Goal: Task Accomplishment & Management: Use online tool/utility

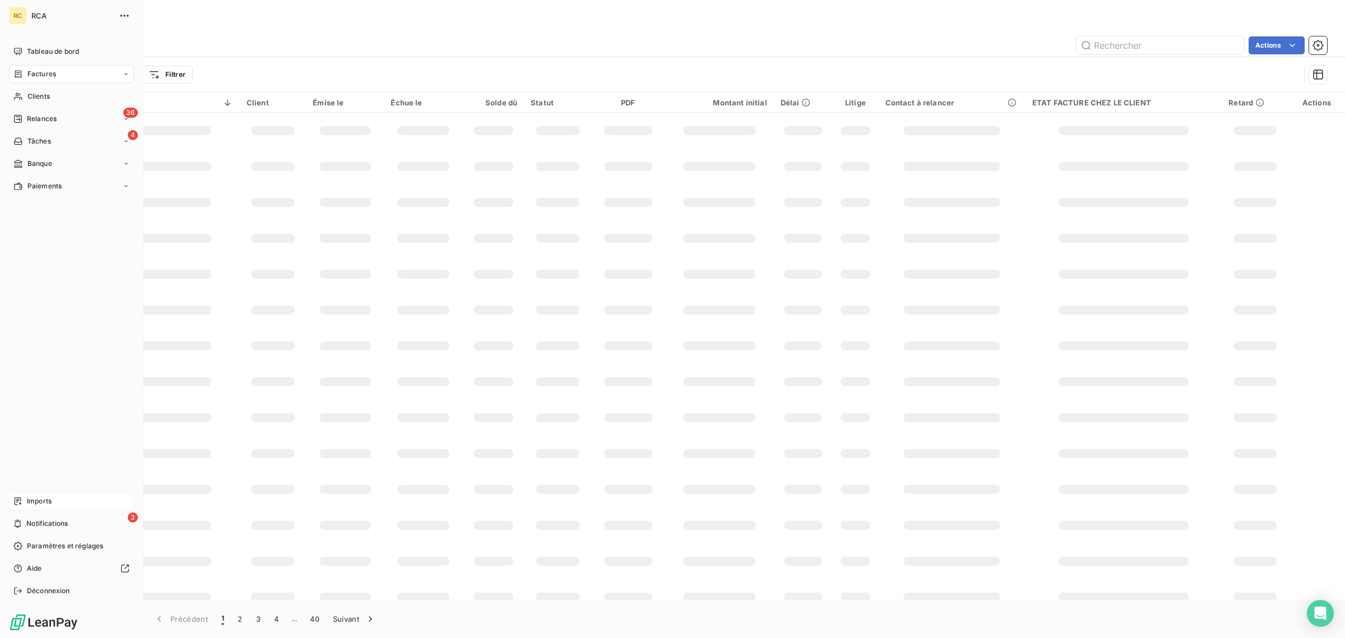
click at [21, 492] on div "Imports" at bounding box center [71, 501] width 125 height 18
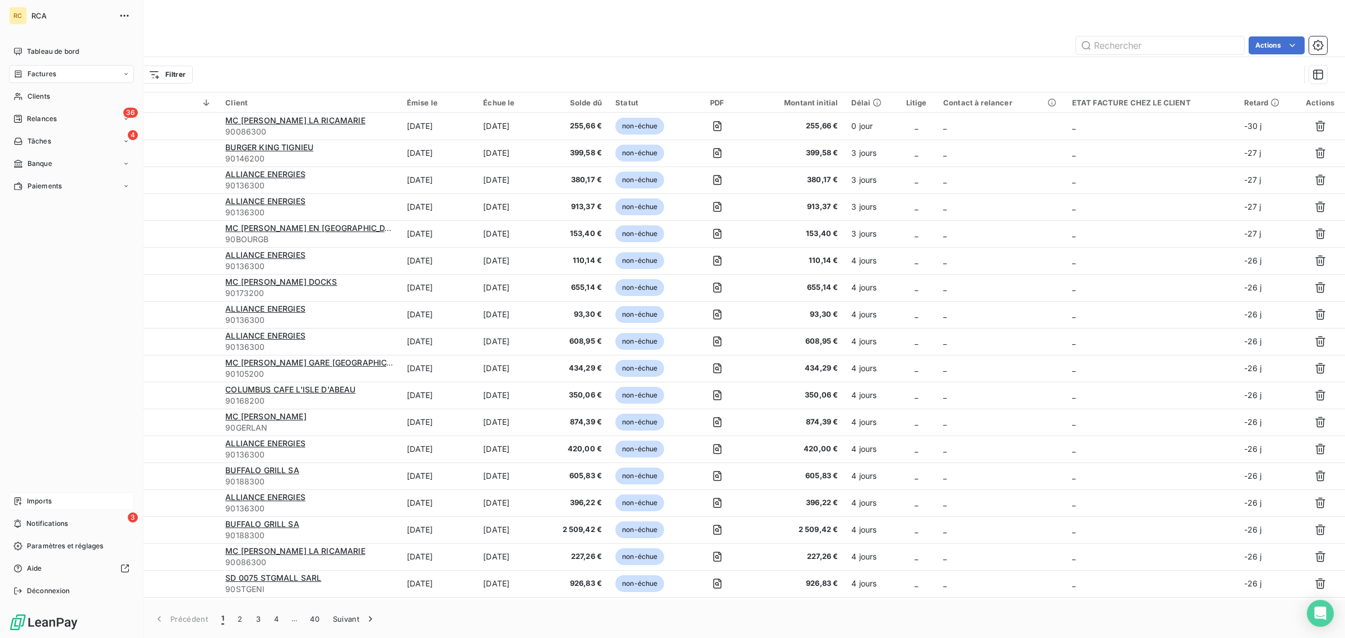
click at [55, 495] on div "Imports" at bounding box center [71, 501] width 125 height 18
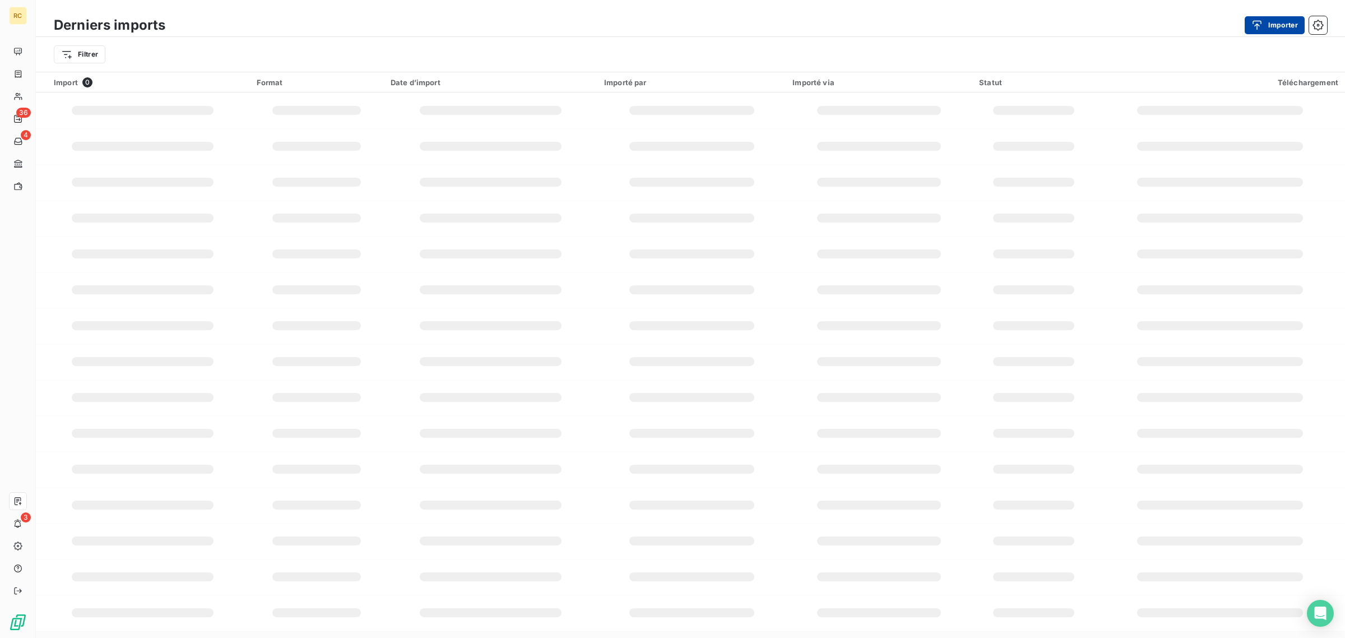
click at [1265, 20] on div "button" at bounding box center [1260, 25] width 17 height 11
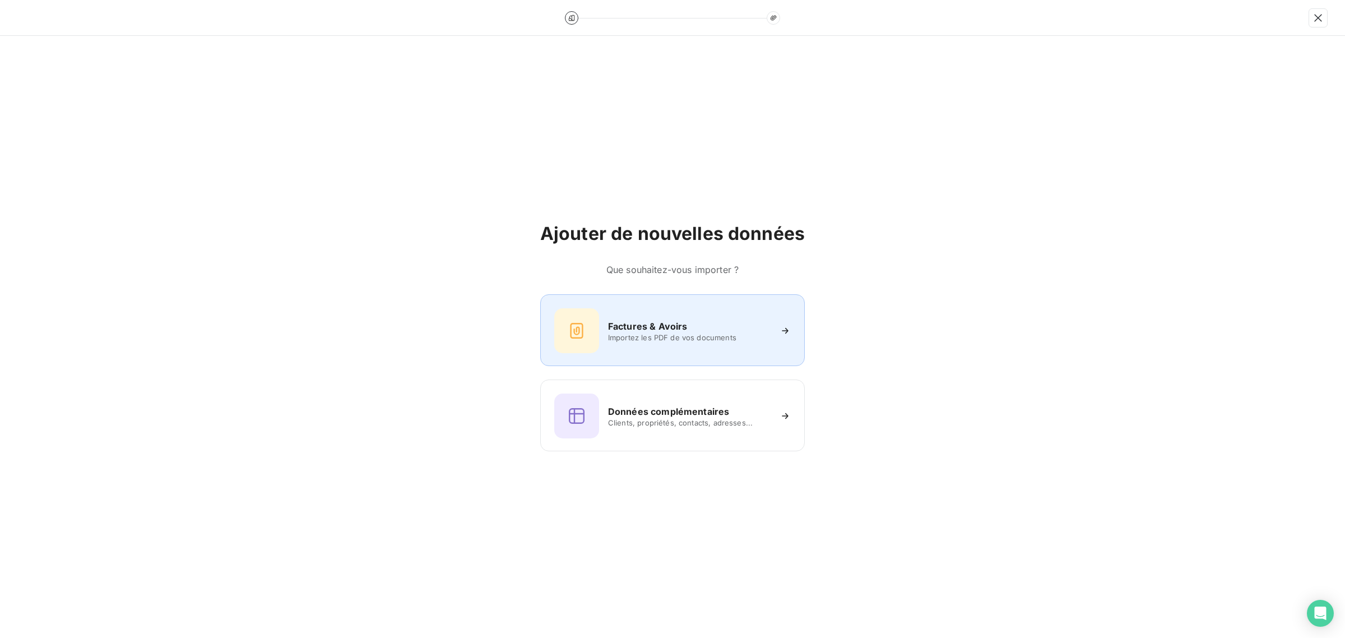
click at [618, 325] on h6 "Factures & Avoirs" at bounding box center [648, 325] width 80 height 13
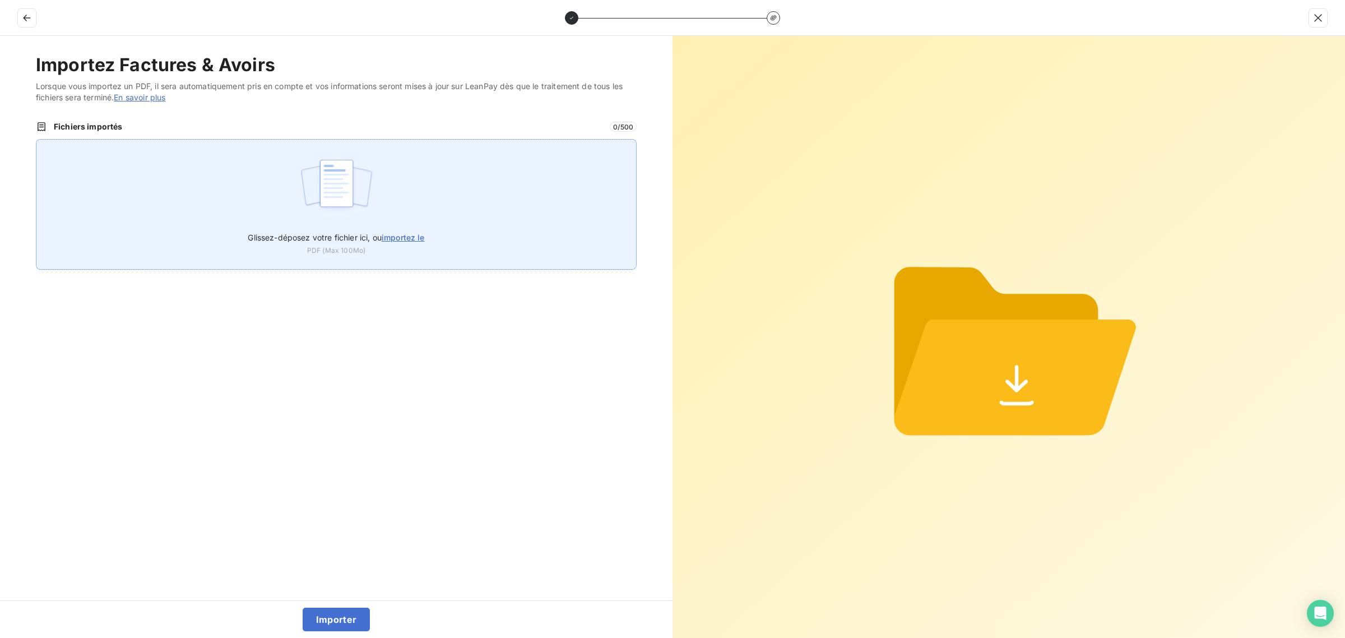
click at [303, 188] on img at bounding box center [336, 189] width 75 height 72
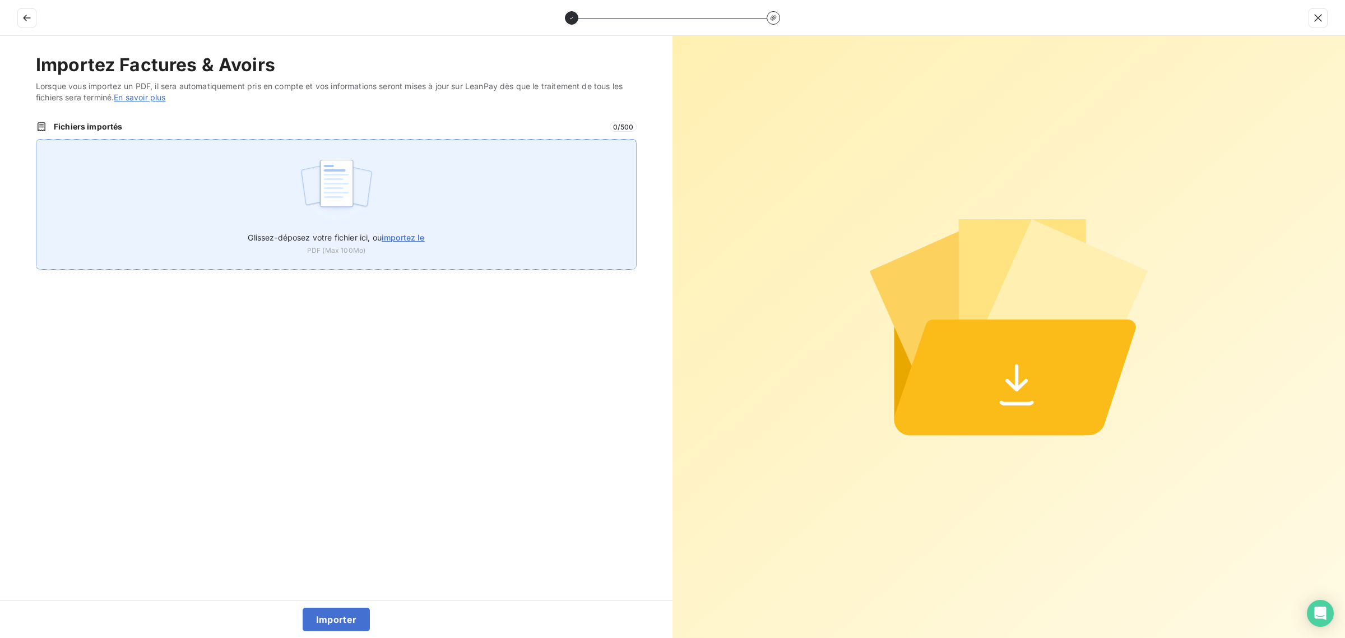
type input "C:\fakepath\FC38797.pdf"
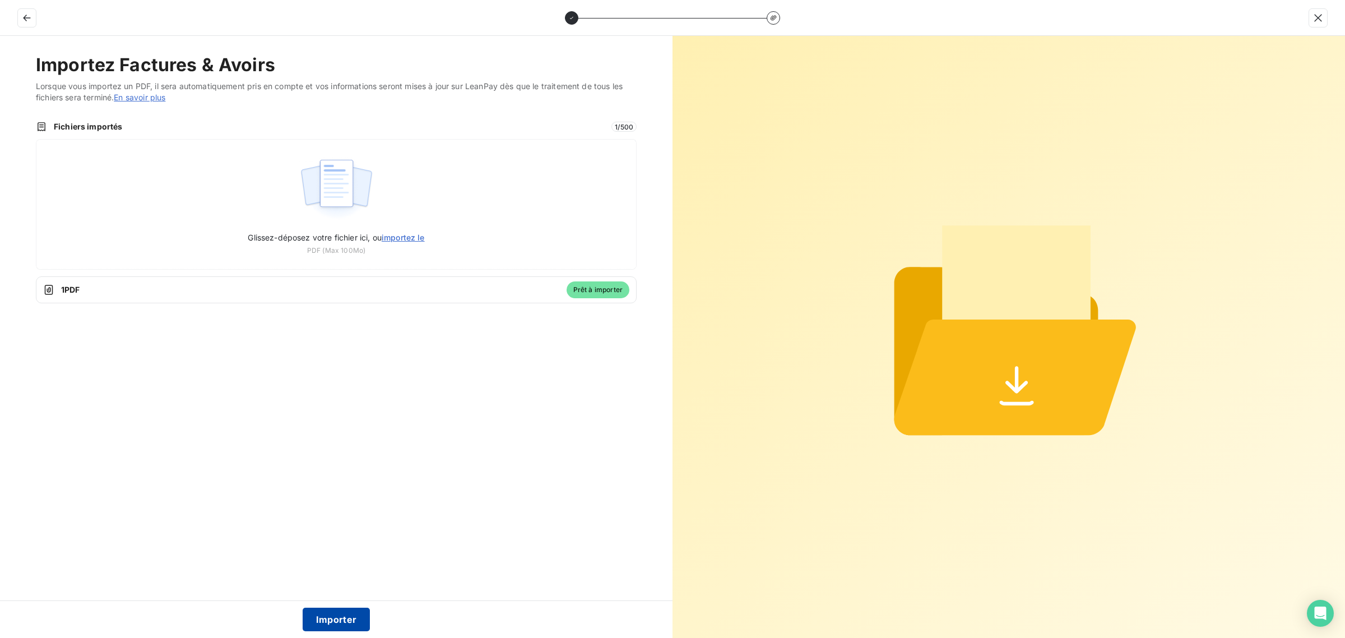
click at [338, 617] on button "Importer" at bounding box center [337, 620] width 68 height 24
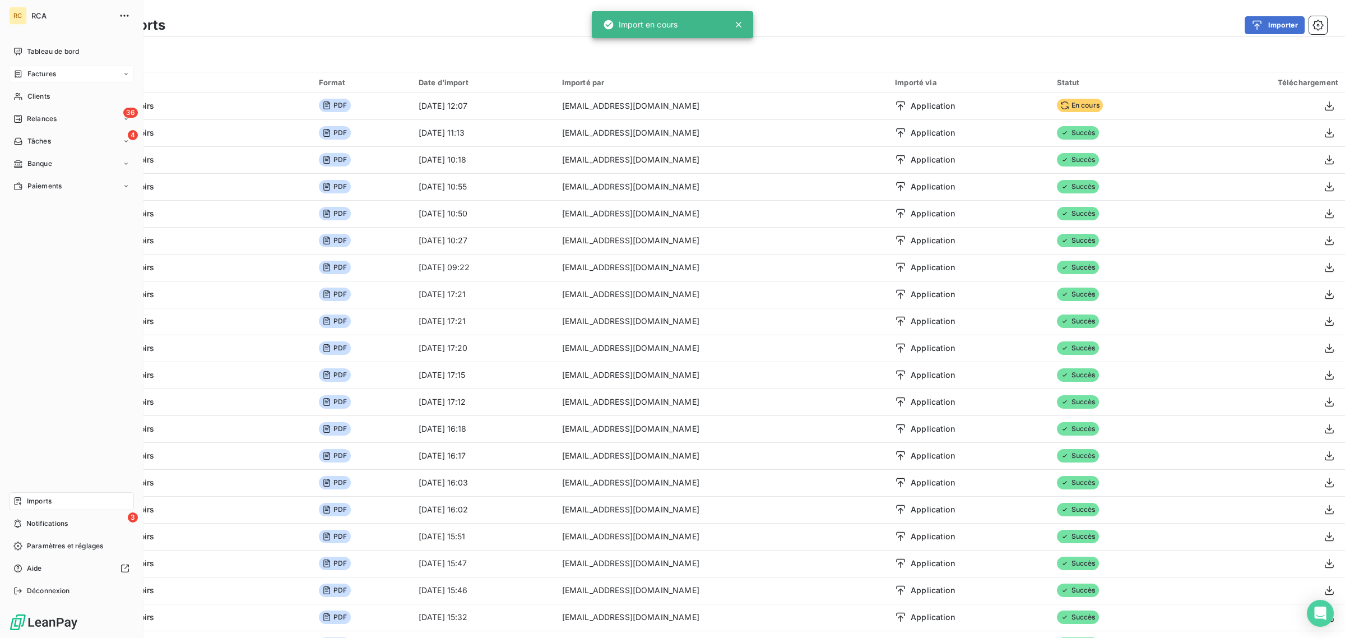
click at [23, 71] on div "Factures" at bounding box center [34, 74] width 43 height 10
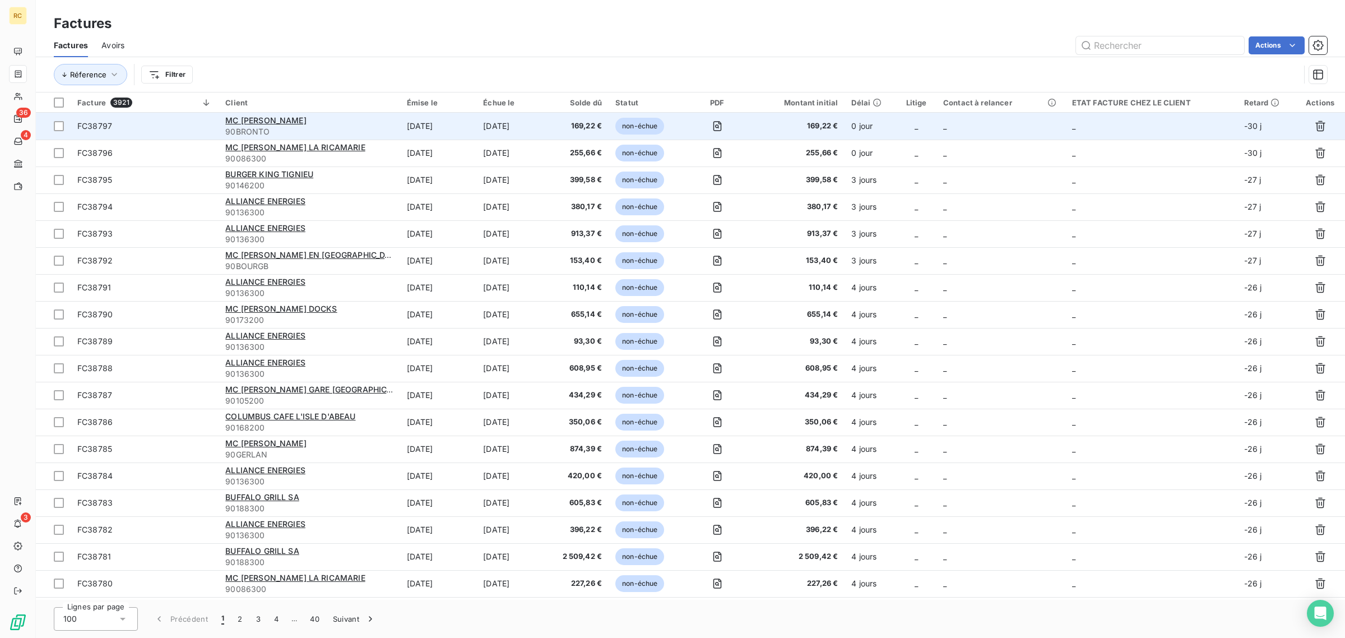
click at [203, 121] on span "FC38797" at bounding box center [144, 126] width 135 height 11
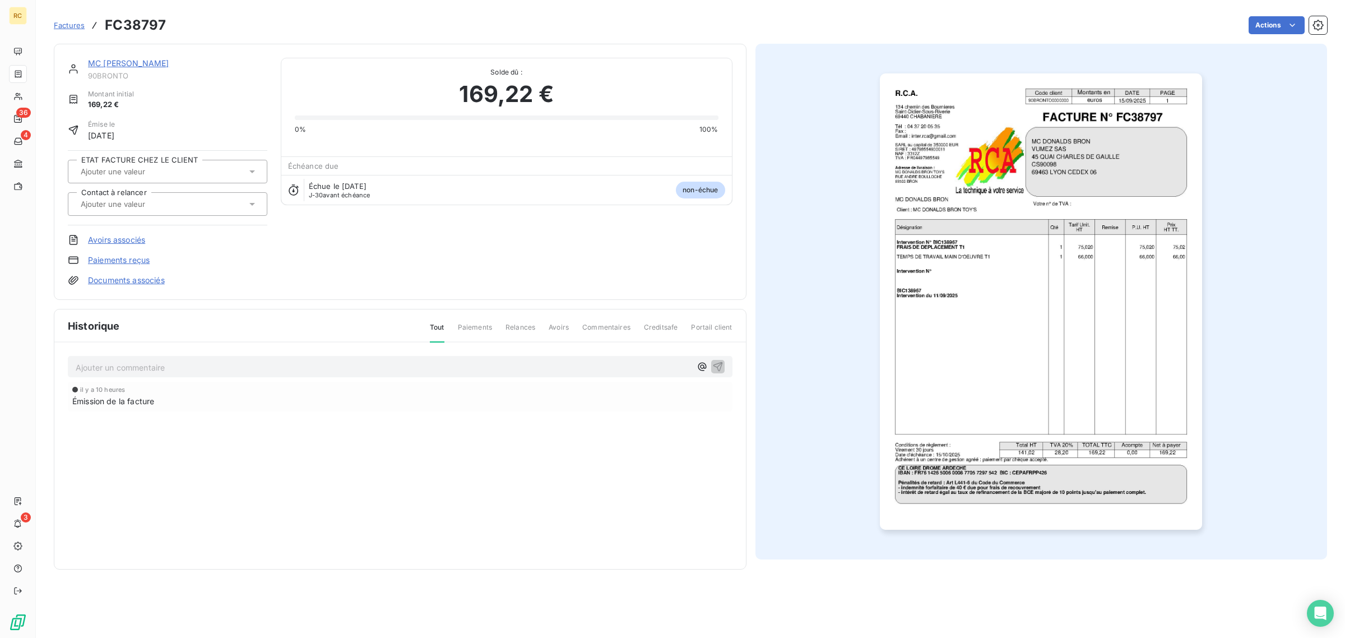
click at [149, 278] on link "Documents associés" at bounding box center [126, 280] width 77 height 11
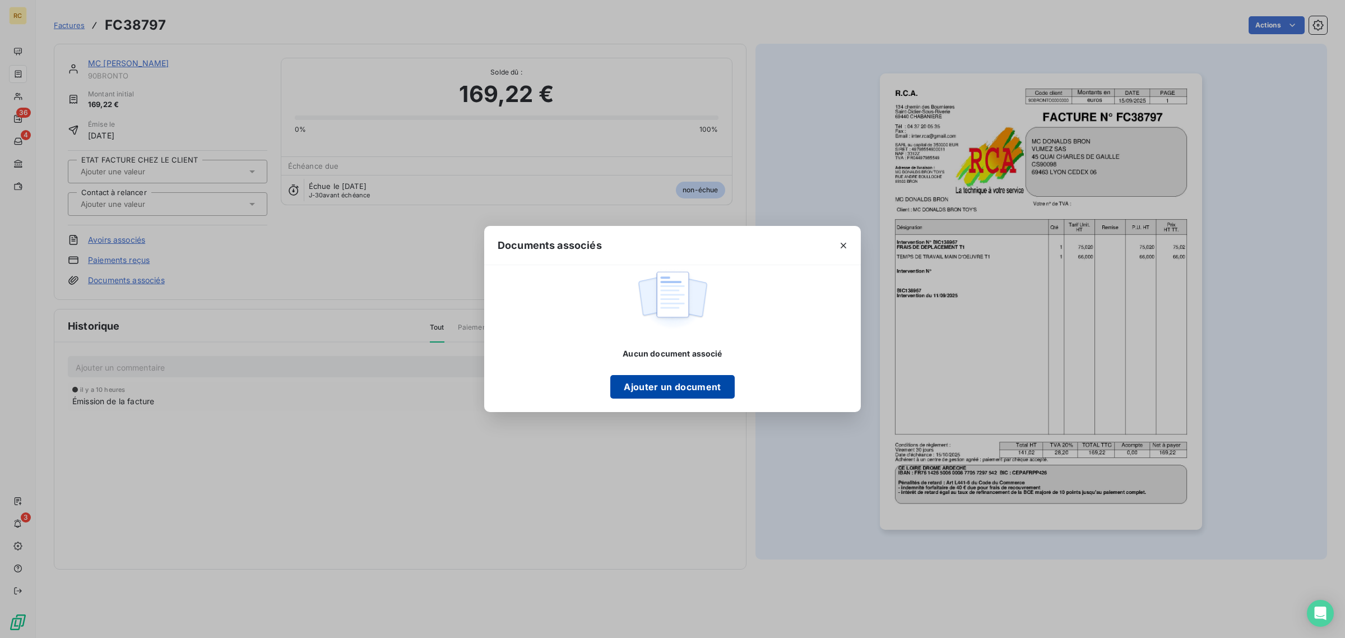
click at [668, 381] on button "Ajouter un document" at bounding box center [672, 387] width 124 height 24
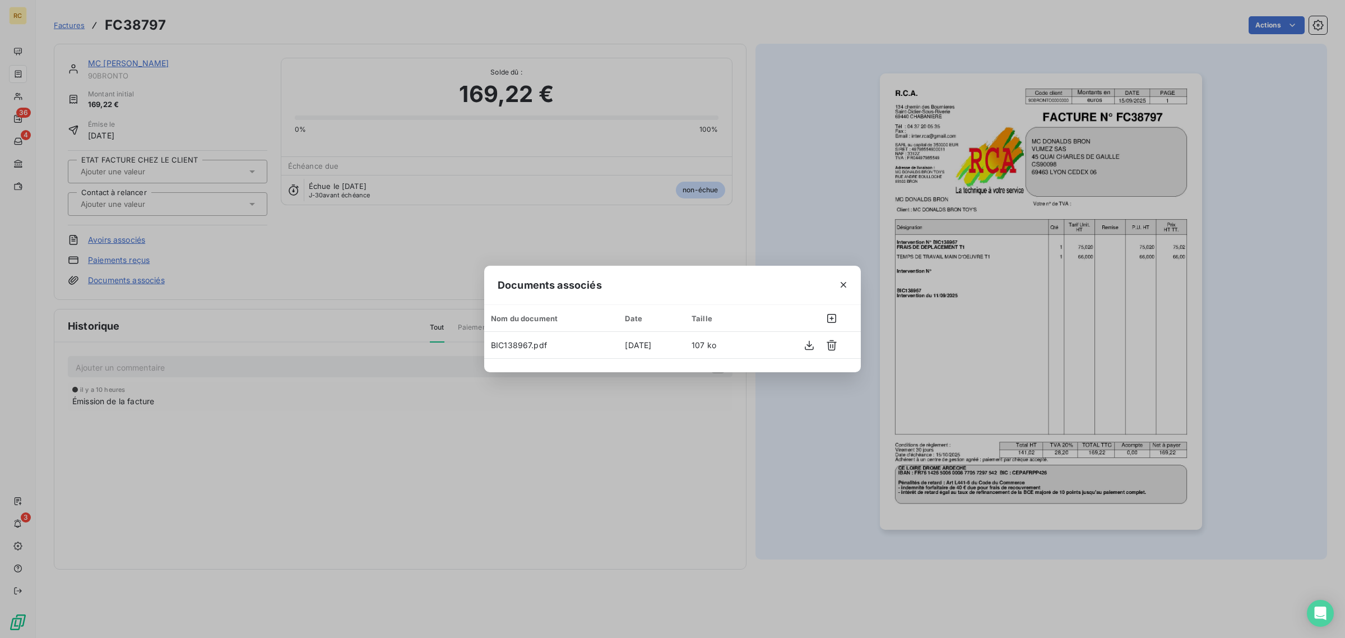
click at [939, 244] on div "Documents associés Nom du document Date Taille BIC138967.pdf 15 sept. 2025 107 …" at bounding box center [672, 319] width 1345 height 638
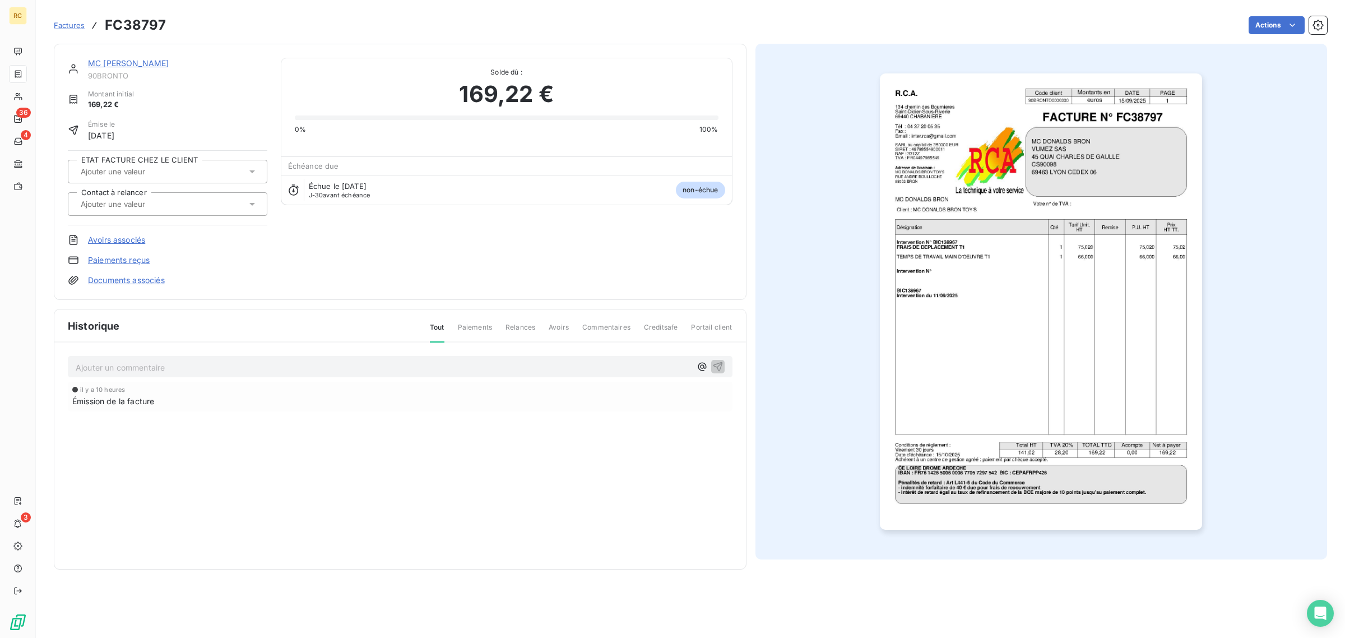
click at [1026, 217] on img "button" at bounding box center [1041, 301] width 322 height 456
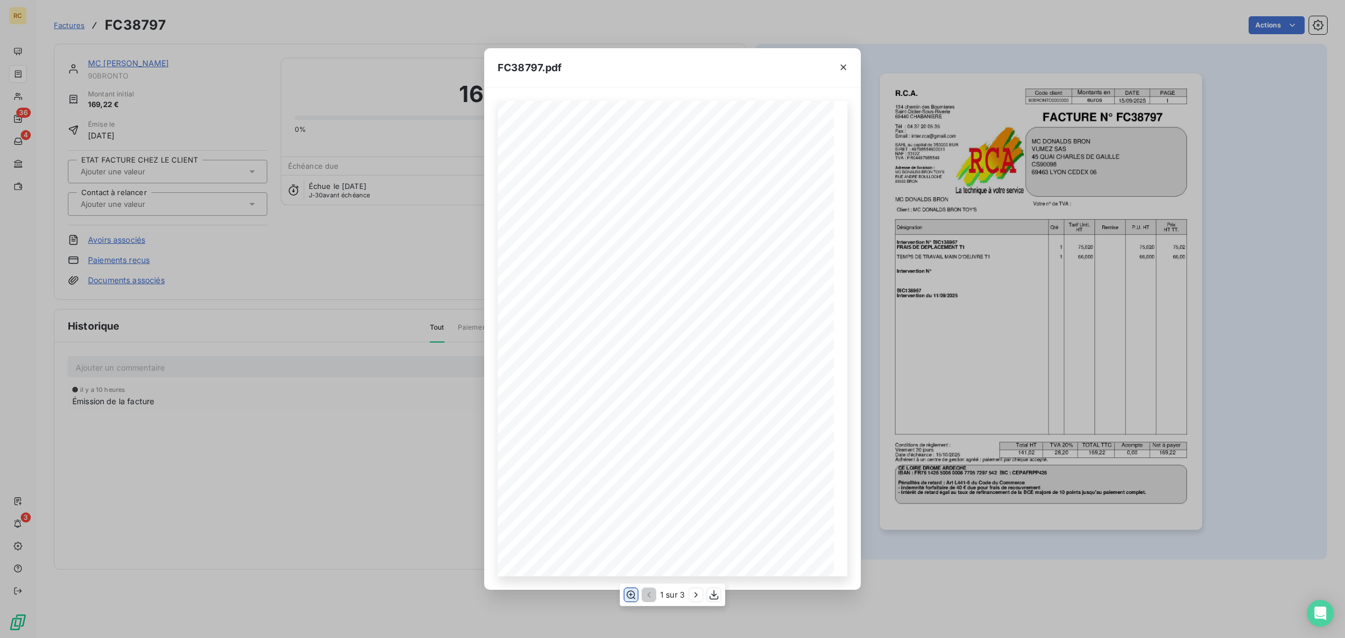
click at [637, 591] on button "button" at bounding box center [630, 594] width 13 height 13
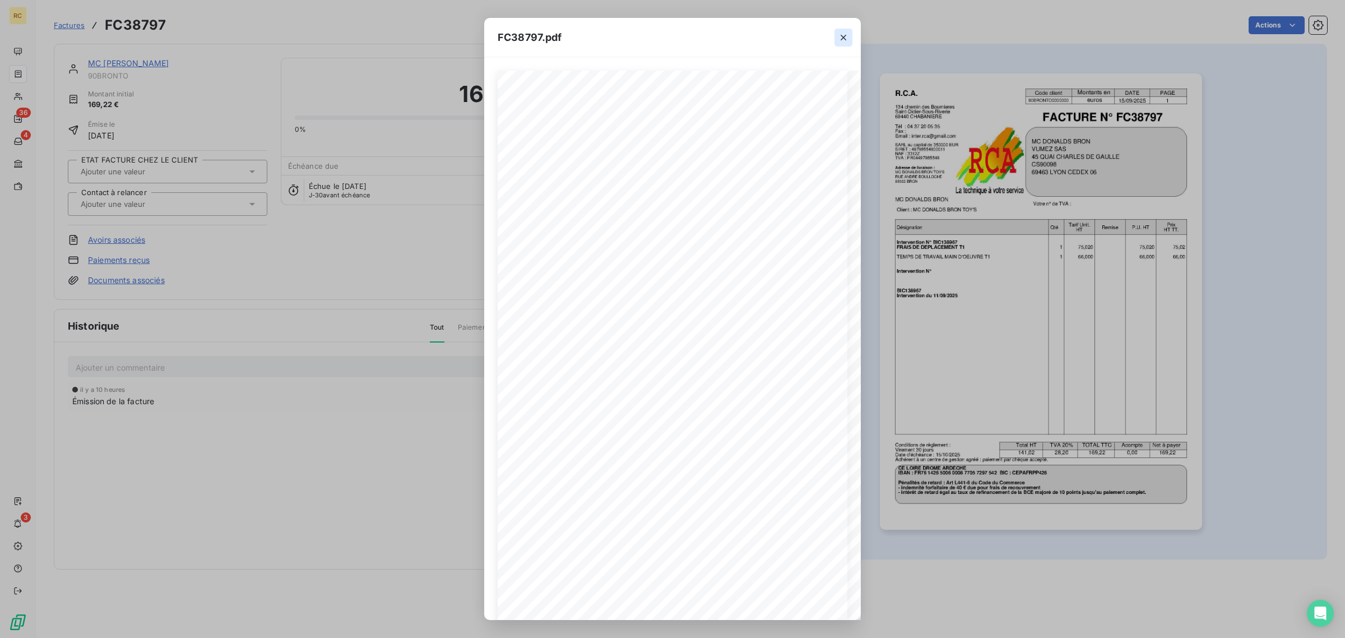
click at [848, 35] on icon "button" at bounding box center [843, 37] width 11 height 11
